Goal: Information Seeking & Learning: Learn about a topic

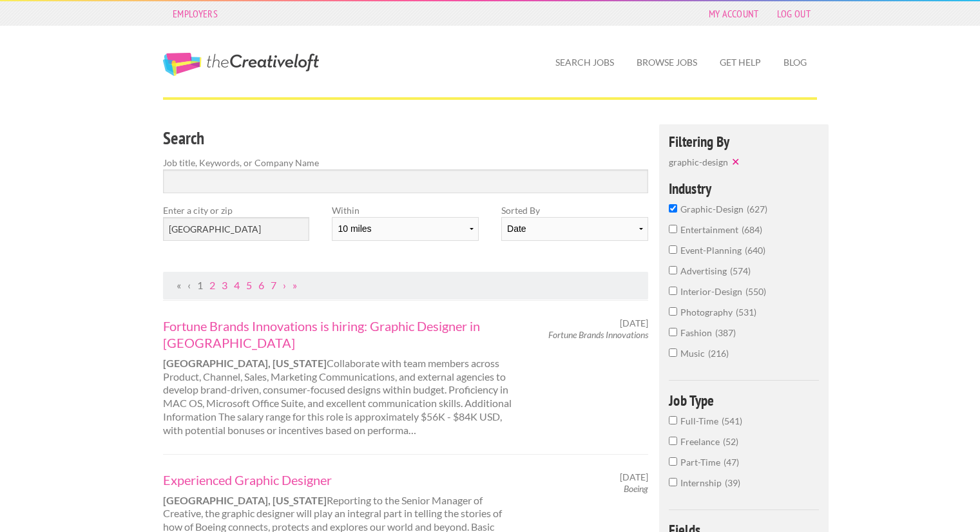
scroll to position [80, 0]
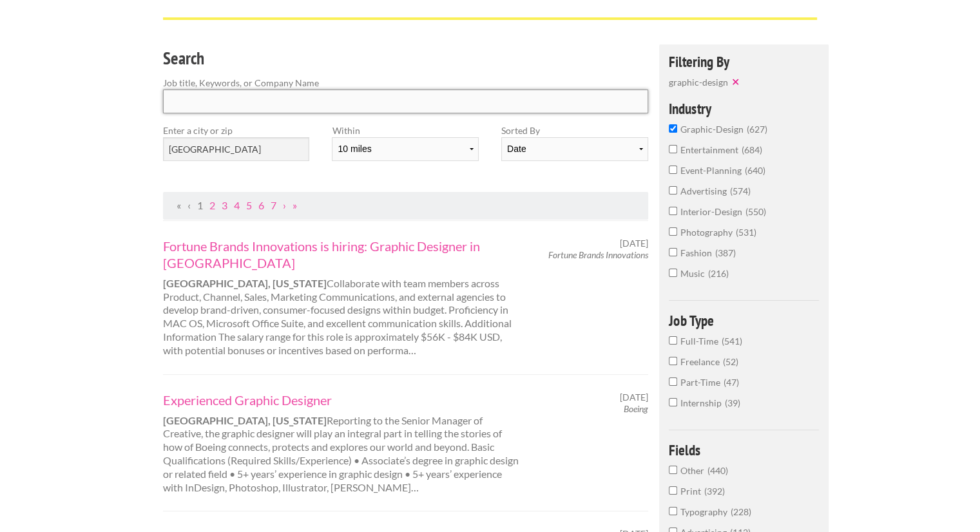
click at [233, 106] on input "Search" at bounding box center [405, 102] width 485 height 24
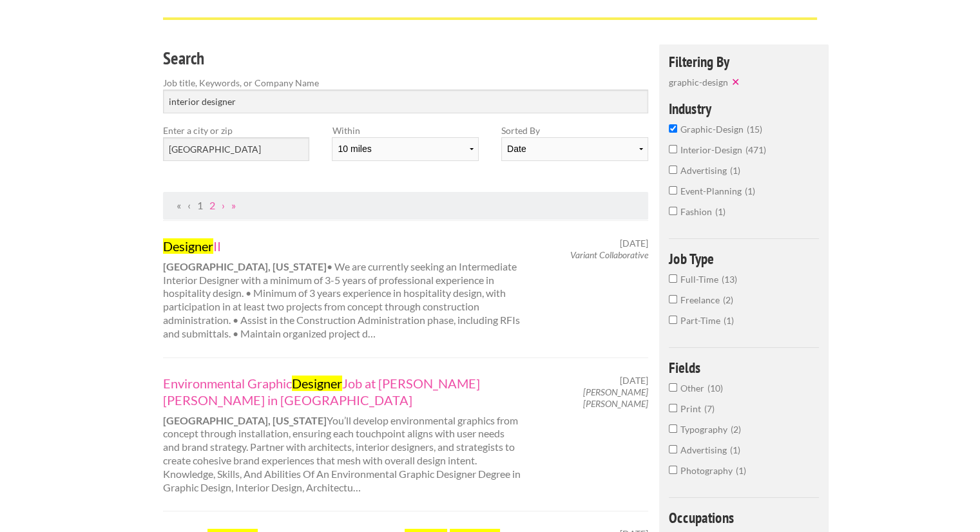
click at [676, 127] on input "graphic-design 15" at bounding box center [673, 128] width 8 height 8
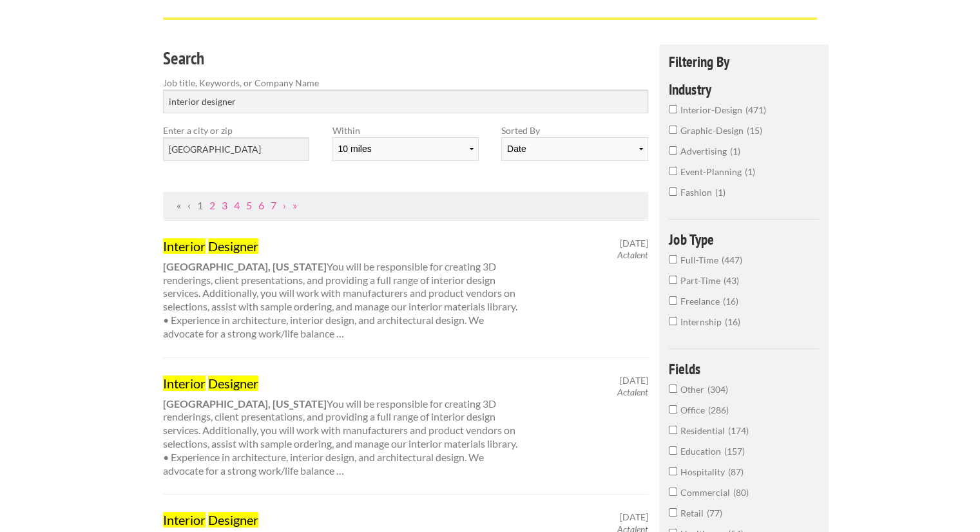
click at [200, 204] on link "1" at bounding box center [200, 205] width 6 height 12
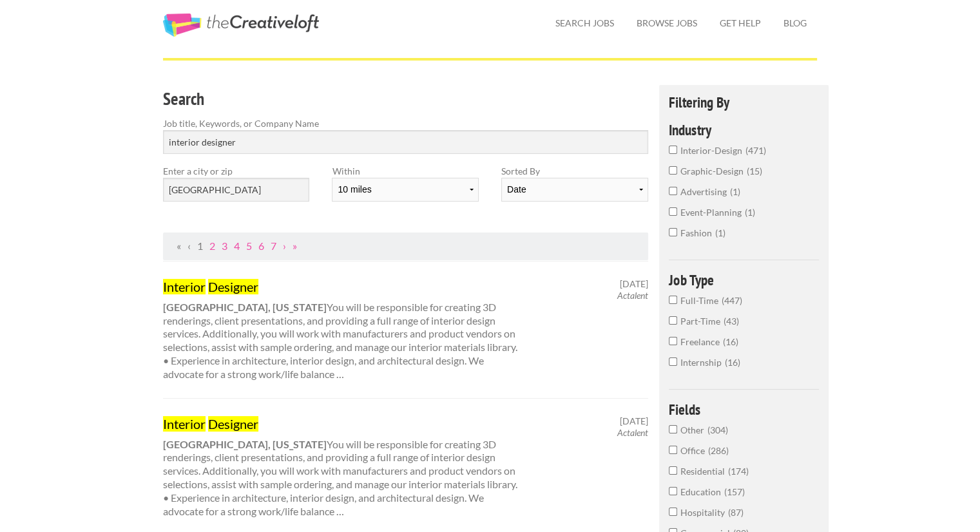
scroll to position [40, 0]
click at [635, 195] on select "Date Relevance" at bounding box center [574, 189] width 146 height 24
click at [501, 177] on select "Date Relevance" at bounding box center [574, 189] width 146 height 24
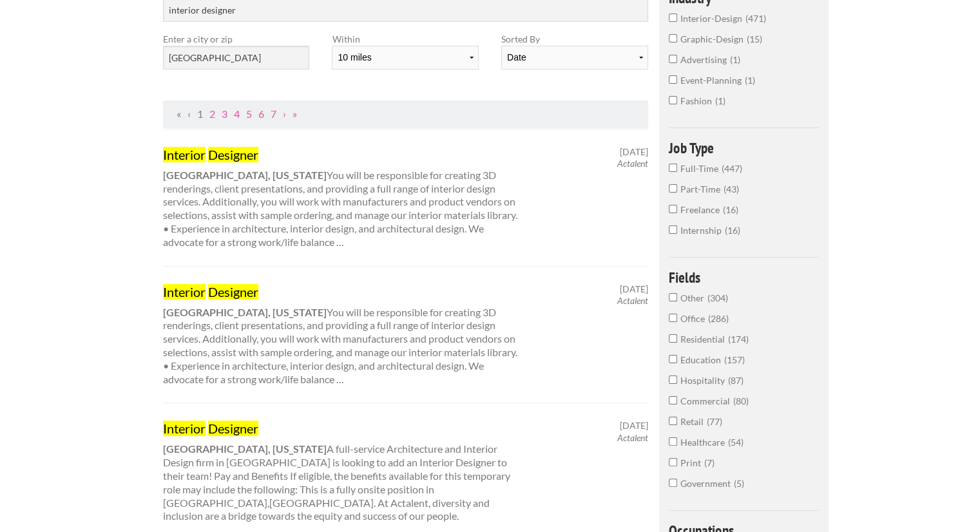
scroll to position [0, 0]
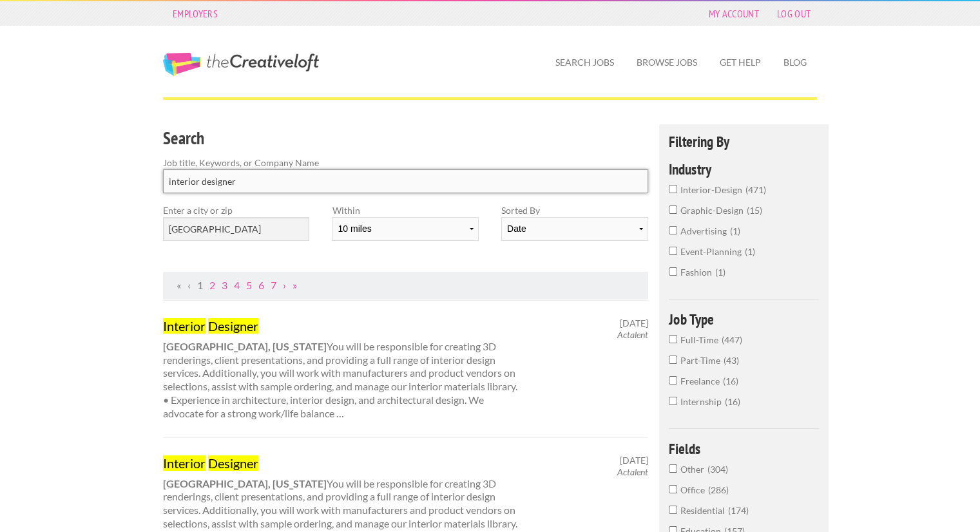
drag, startPoint x: 201, startPoint y: 182, endPoint x: 132, endPoint y: 182, distance: 68.9
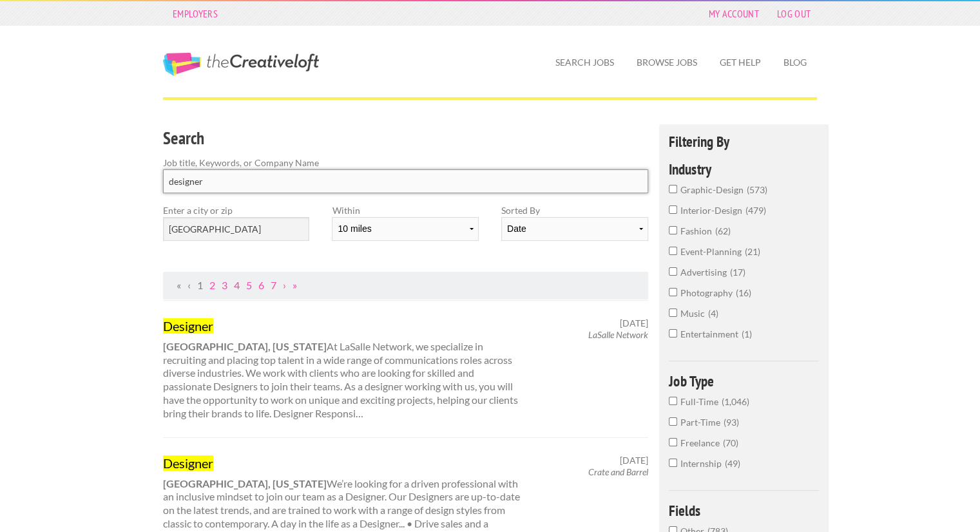
type input "designer"
click button "submit" at bounding box center [0, 0] width 0 height 0
click at [671, 210] on input "interior-design 479" at bounding box center [673, 209] width 8 height 8
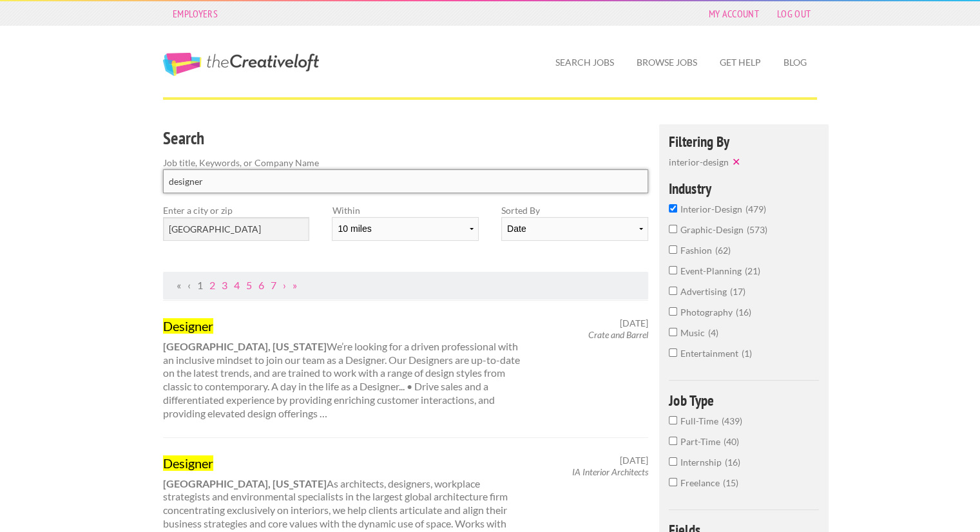
click at [251, 184] on input "designer" at bounding box center [405, 181] width 485 height 24
click at [636, 184] on input "designer" at bounding box center [405, 181] width 485 height 24
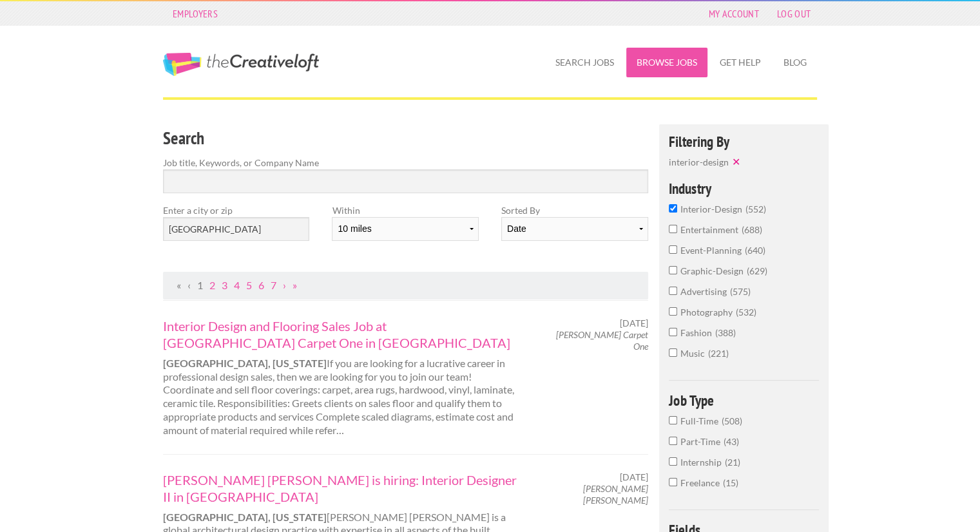
click at [678, 65] on link "Browse Jobs" at bounding box center [666, 63] width 81 height 30
